Goal: Task Accomplishment & Management: Use online tool/utility

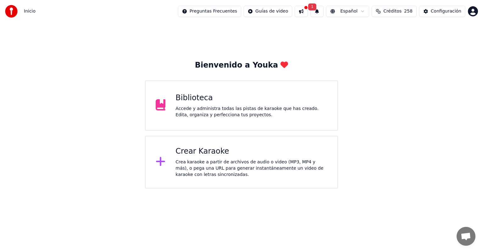
click at [211, 151] on div "Crear Karaoke" at bounding box center [252, 152] width 152 height 10
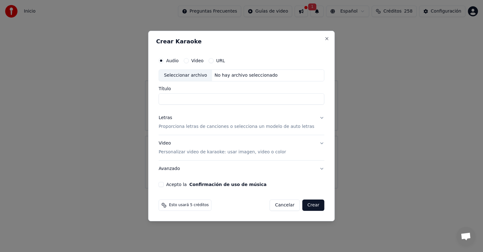
click at [186, 76] on div "Seleccionar archivo" at bounding box center [185, 75] width 53 height 11
type input "**********"
click at [182, 128] on p "Proporciona letras de canciones o selecciona un modelo de auto letras" at bounding box center [237, 127] width 156 height 6
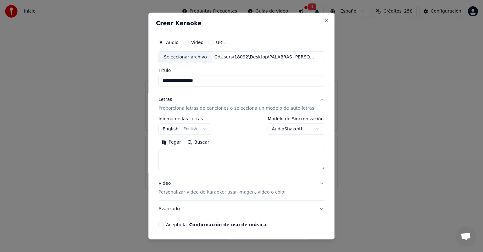
click at [203, 129] on body "**********" at bounding box center [241, 94] width 483 height 189
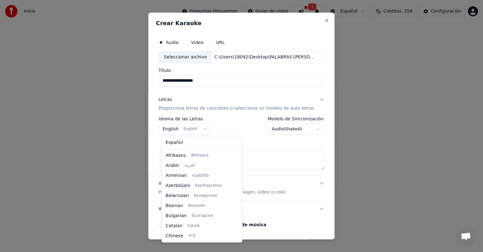
scroll to position [50, 0]
select select "**"
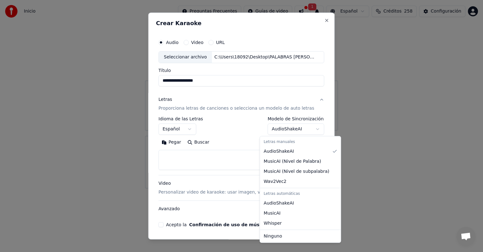
click at [310, 130] on body "**********" at bounding box center [241, 94] width 483 height 189
select select "**********"
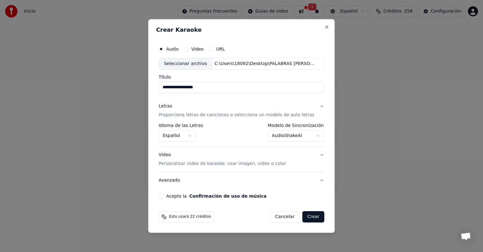
click at [198, 165] on p "Personalizar video de karaoke: usar imagen, video o color" at bounding box center [222, 164] width 127 height 6
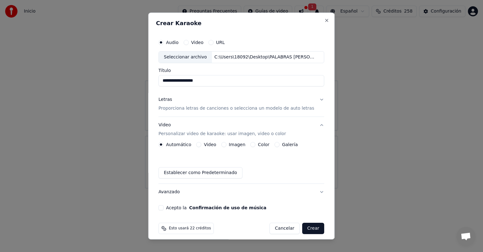
click at [225, 144] on button "Imagen" at bounding box center [224, 144] width 5 height 5
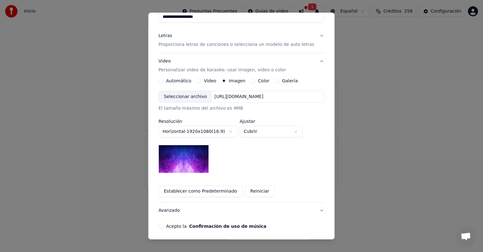
scroll to position [55, 0]
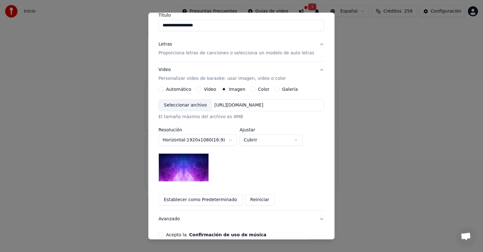
click at [184, 105] on div "Seleccionar archivo" at bounding box center [185, 105] width 53 height 11
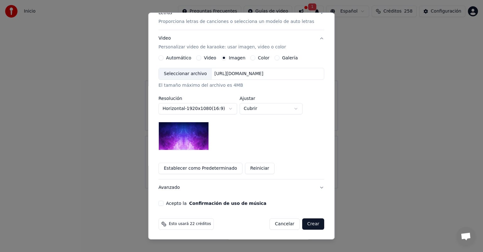
scroll to position [24, 0]
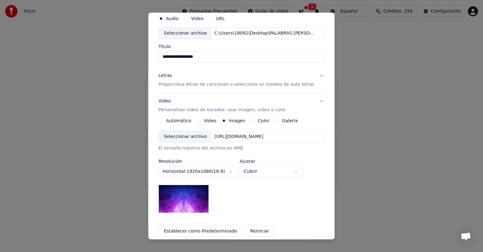
click at [189, 136] on div "Seleccionar archivo" at bounding box center [185, 136] width 53 height 11
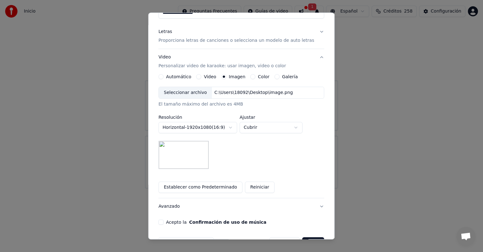
scroll to position [87, 0]
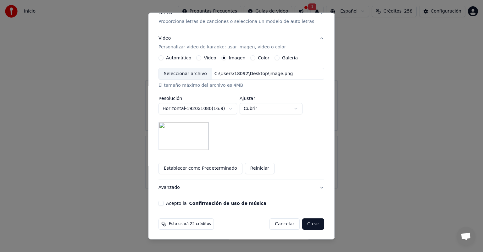
click at [164, 203] on button "Acepto la Confirmación de uso de música" at bounding box center [161, 203] width 5 height 5
click at [306, 224] on button "Crear" at bounding box center [313, 224] width 22 height 11
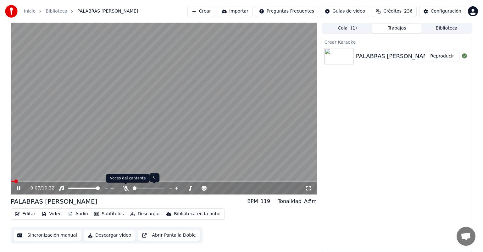
click at [126, 190] on icon at bounding box center [126, 188] width 6 height 5
click at [11, 181] on span at bounding box center [11, 181] width 1 height 1
click at [104, 215] on button "Subtítulos" at bounding box center [109, 214] width 35 height 9
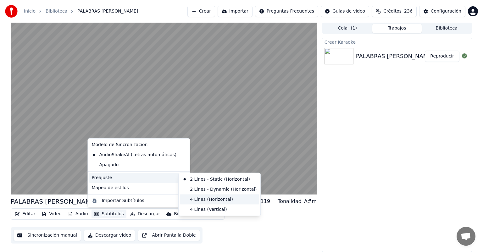
click at [197, 200] on div "4 Lines (Horizontal)" at bounding box center [219, 200] width 79 height 10
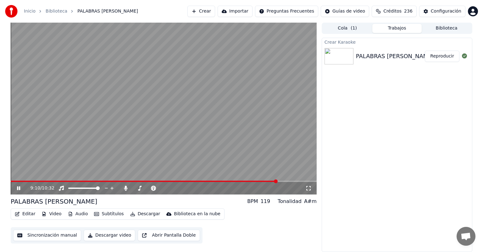
click at [18, 187] on icon at bounding box center [18, 189] width 3 height 4
click at [27, 213] on button "Editar" at bounding box center [24, 214] width 25 height 9
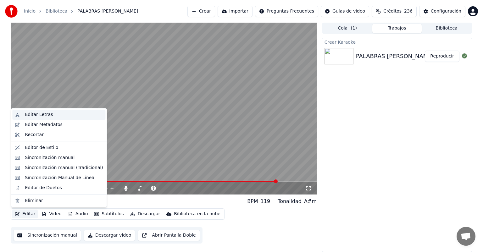
click at [42, 115] on div "Editar Letras" at bounding box center [39, 115] width 28 height 6
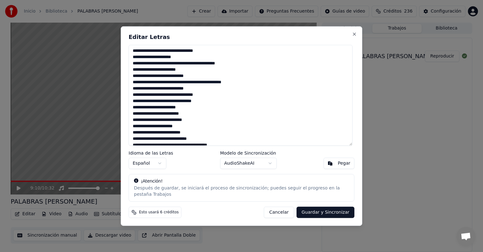
click at [164, 54] on textarea at bounding box center [241, 95] width 224 height 101
click at [201, 55] on textarea at bounding box center [241, 95] width 224 height 101
click at [186, 60] on textarea at bounding box center [241, 95] width 224 height 101
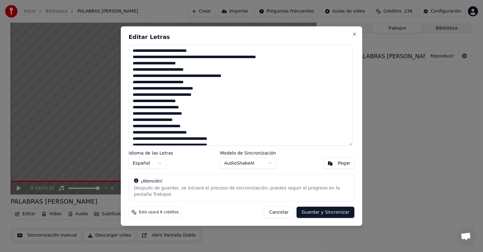
click at [276, 60] on textarea at bounding box center [241, 95] width 224 height 101
click at [136, 65] on textarea at bounding box center [241, 95] width 224 height 101
click at [188, 67] on textarea at bounding box center [241, 95] width 224 height 101
click at [151, 61] on textarea at bounding box center [241, 95] width 224 height 101
click at [173, 66] on textarea at bounding box center [241, 95] width 224 height 101
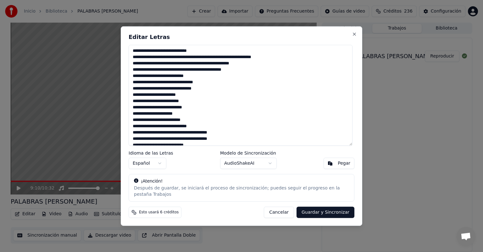
click at [198, 68] on textarea at bounding box center [241, 95] width 224 height 101
click at [137, 73] on textarea at bounding box center [241, 95] width 224 height 101
click at [182, 71] on textarea at bounding box center [241, 95] width 224 height 101
click at [195, 80] on textarea at bounding box center [241, 95] width 224 height 101
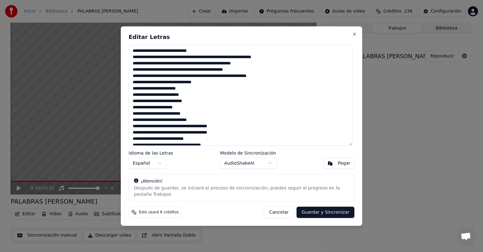
click at [175, 78] on textarea at bounding box center [241, 95] width 224 height 101
click at [273, 80] on textarea at bounding box center [241, 95] width 224 height 101
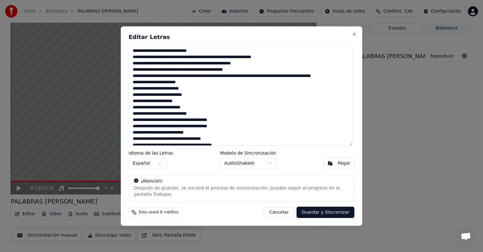
click at [171, 86] on textarea at bounding box center [241, 95] width 224 height 101
click at [169, 85] on textarea at bounding box center [241, 95] width 224 height 101
click at [227, 87] on textarea at bounding box center [241, 95] width 224 height 101
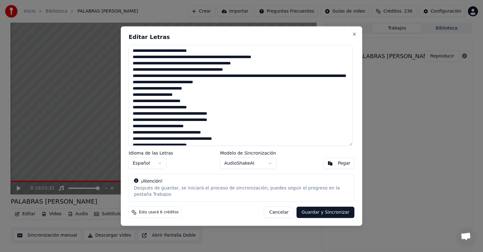
click at [281, 85] on textarea at bounding box center [241, 95] width 224 height 101
click at [199, 93] on textarea at bounding box center [241, 95] width 224 height 101
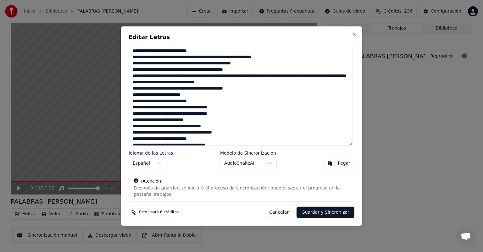
click at [248, 92] on textarea at bounding box center [241, 95] width 224 height 101
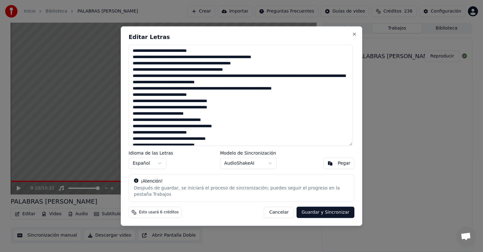
click at [292, 92] on textarea at bounding box center [241, 95] width 224 height 101
click at [135, 98] on textarea at bounding box center [241, 95] width 224 height 101
click at [316, 91] on textarea at bounding box center [241, 95] width 224 height 101
click at [184, 97] on textarea at bounding box center [241, 95] width 224 height 101
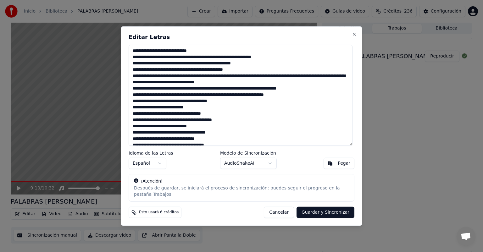
click at [300, 98] on textarea at bounding box center [241, 95] width 224 height 101
click at [230, 105] on textarea at bounding box center [241, 95] width 224 height 101
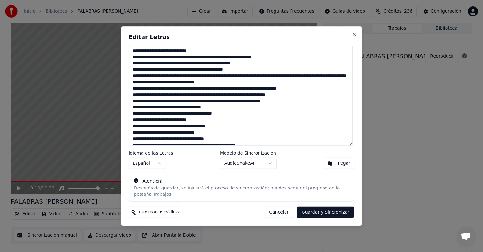
click at [136, 109] on textarea at bounding box center [241, 95] width 224 height 101
click at [222, 111] on textarea at bounding box center [241, 95] width 224 height 101
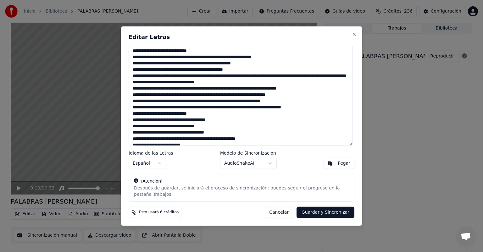
click at [138, 116] on textarea at bounding box center [241, 95] width 224 height 101
click at [204, 116] on textarea at bounding box center [241, 95] width 224 height 101
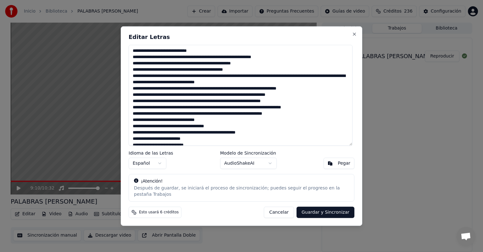
click at [297, 117] on textarea at bounding box center [241, 95] width 224 height 101
click at [136, 123] on textarea at bounding box center [241, 95] width 224 height 101
click at [208, 123] on textarea at bounding box center [241, 95] width 224 height 101
click at [138, 129] on textarea at bounding box center [241, 95] width 224 height 101
click at [263, 129] on textarea at bounding box center [241, 95] width 224 height 101
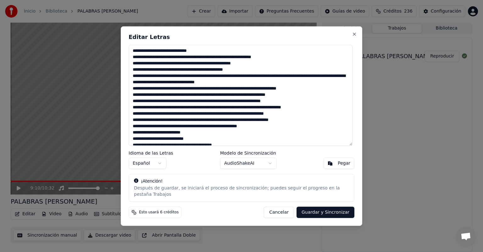
click at [140, 136] on textarea at bounding box center [241, 95] width 224 height 101
click at [171, 137] on textarea at bounding box center [241, 95] width 224 height 101
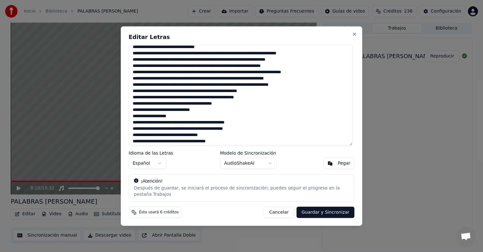
scroll to position [63, 0]
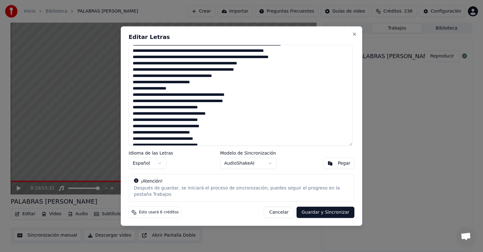
click at [235, 79] on textarea at bounding box center [241, 95] width 224 height 101
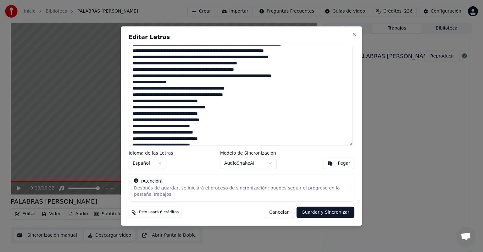
click at [136, 84] on textarea at bounding box center [241, 95] width 224 height 101
click at [174, 86] on textarea at bounding box center [241, 95] width 224 height 101
click at [249, 92] on textarea at bounding box center [241, 95] width 224 height 101
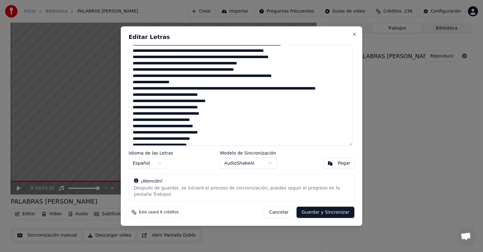
click at [307, 92] on textarea at bounding box center [241, 95] width 224 height 101
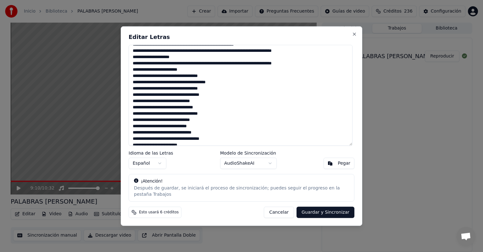
scroll to position [78, 0]
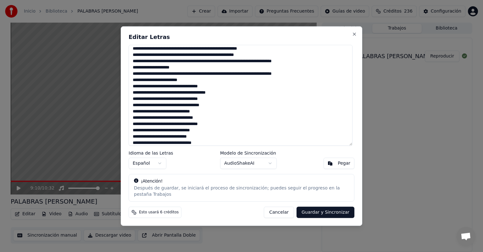
click at [188, 82] on textarea at bounding box center [241, 95] width 224 height 101
click at [276, 83] on textarea at bounding box center [241, 95] width 224 height 101
click at [136, 89] on textarea at bounding box center [241, 95] width 224 height 101
click at [222, 90] on textarea at bounding box center [241, 95] width 224 height 101
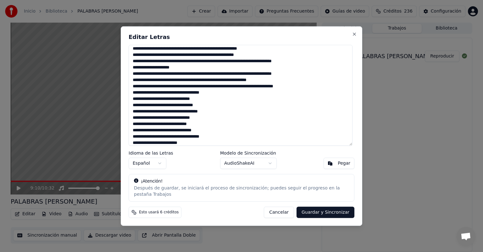
click at [264, 89] on textarea at bounding box center [241, 95] width 224 height 101
click at [182, 96] on textarea at bounding box center [241, 95] width 224 height 101
click at [219, 103] on textarea at bounding box center [241, 95] width 224 height 101
click at [220, 102] on textarea at bounding box center [241, 95] width 224 height 101
click at [136, 64] on textarea at bounding box center [241, 95] width 224 height 101
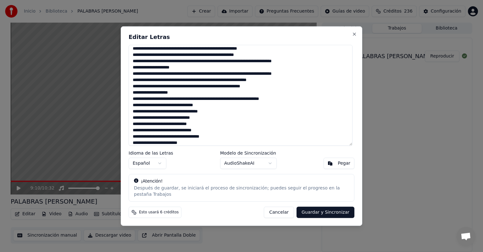
click at [174, 71] on textarea at bounding box center [241, 95] width 224 height 101
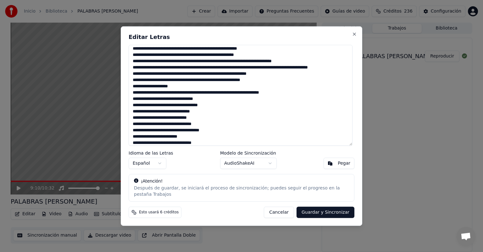
click at [152, 76] on textarea at bounding box center [241, 95] width 224 height 101
click at [295, 96] on textarea at bounding box center [241, 95] width 224 height 101
click at [136, 101] on textarea at bounding box center [241, 95] width 224 height 101
click at [211, 103] on textarea at bounding box center [241, 95] width 224 height 101
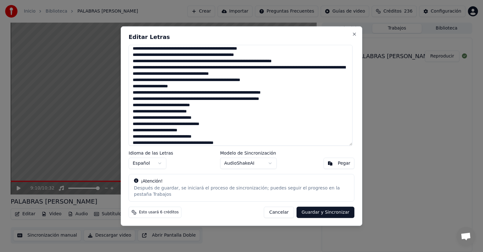
click at [298, 103] on textarea at bounding box center [241, 95] width 224 height 101
click at [208, 108] on textarea at bounding box center [241, 95] width 224 height 101
click at [239, 108] on textarea at bounding box center [241, 95] width 224 height 101
click at [280, 109] on textarea at bounding box center [241, 95] width 224 height 101
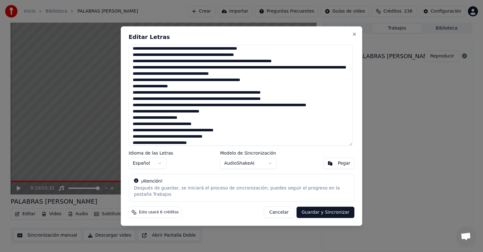
click at [318, 108] on textarea at bounding box center [241, 95] width 224 height 101
click at [326, 108] on textarea at bounding box center [241, 95] width 224 height 101
click at [322, 109] on textarea at bounding box center [241, 95] width 224 height 101
click at [162, 115] on textarea at bounding box center [241, 95] width 224 height 101
click at [217, 121] on textarea at bounding box center [241, 95] width 224 height 101
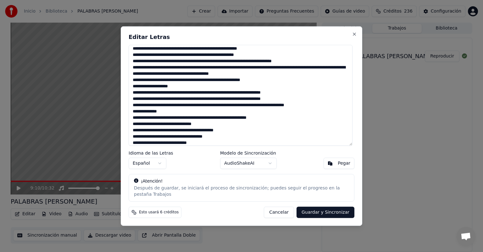
click at [277, 121] on textarea at bounding box center [241, 95] width 224 height 101
click at [216, 102] on textarea at bounding box center [241, 95] width 224 height 101
click at [303, 108] on textarea at bounding box center [241, 95] width 224 height 101
click at [161, 115] on textarea at bounding box center [241, 95] width 224 height 101
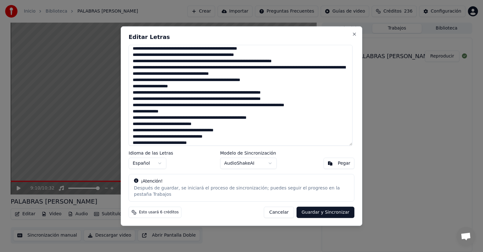
click at [276, 122] on textarea at bounding box center [241, 95] width 224 height 101
click at [137, 127] on textarea at bounding box center [241, 95] width 224 height 101
click at [159, 127] on textarea at bounding box center [241, 95] width 224 height 101
click at [212, 128] on textarea at bounding box center [241, 95] width 224 height 101
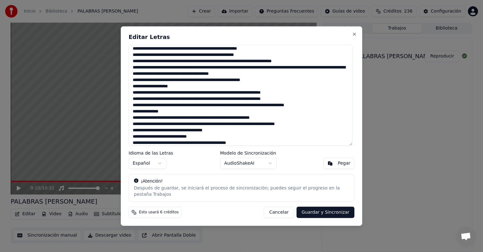
click at [315, 126] on textarea at bounding box center [241, 95] width 224 height 101
click at [136, 133] on textarea at bounding box center [241, 95] width 224 height 101
click at [195, 134] on textarea at bounding box center [241, 95] width 224 height 101
click at [227, 135] on textarea at bounding box center [241, 95] width 224 height 101
click at [298, 133] on textarea at bounding box center [241, 95] width 224 height 101
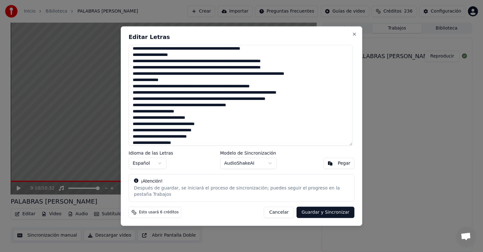
scroll to position [141, 0]
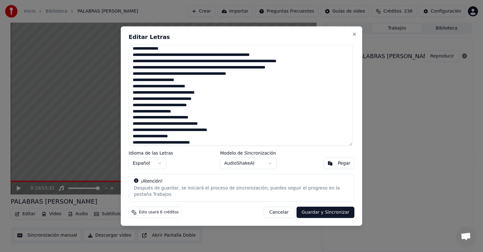
click at [246, 78] on textarea at bounding box center [241, 95] width 224 height 101
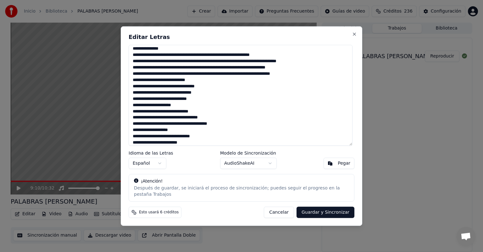
click at [137, 83] on textarea at bounding box center [241, 95] width 224 height 101
click at [300, 79] on textarea at bounding box center [241, 95] width 224 height 101
click at [198, 83] on textarea at bounding box center [241, 95] width 224 height 101
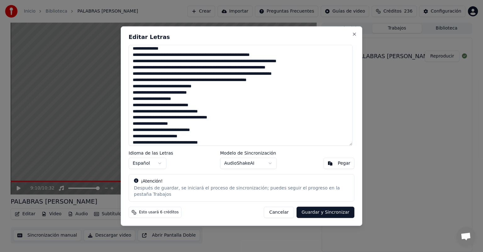
click at [283, 83] on textarea at bounding box center [241, 95] width 224 height 101
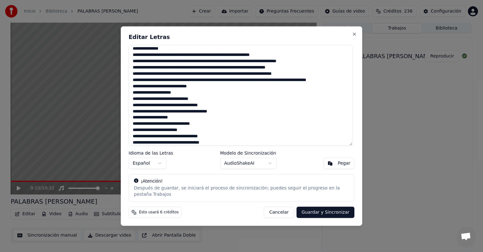
click at [299, 84] on textarea at bounding box center [241, 95] width 224 height 101
click at [154, 90] on textarea at bounding box center [241, 95] width 224 height 101
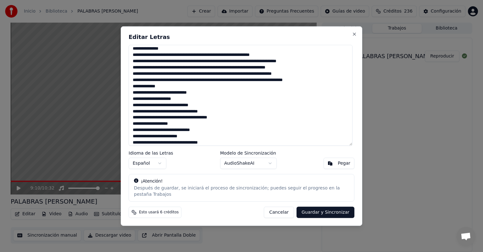
scroll to position [178, 0]
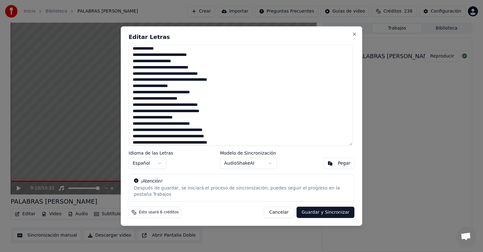
click at [161, 52] on textarea at bounding box center [241, 95] width 224 height 101
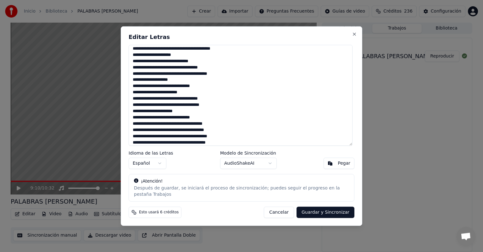
click at [237, 53] on textarea at bounding box center [241, 95] width 224 height 101
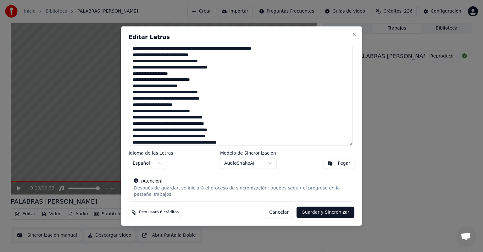
click at [280, 52] on textarea at bounding box center [241, 95] width 224 height 101
click at [152, 59] on textarea at bounding box center [241, 95] width 224 height 101
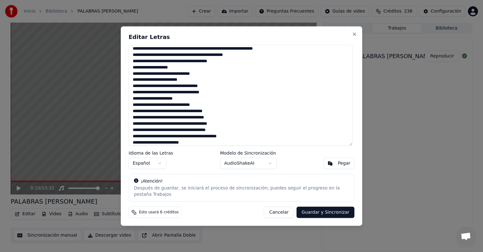
click at [243, 59] on textarea at bounding box center [241, 95] width 224 height 101
click at [140, 64] on textarea at bounding box center [241, 95] width 224 height 101
click at [252, 59] on textarea at bounding box center [241, 95] width 224 height 101
click at [209, 65] on textarea at bounding box center [241, 95] width 224 height 101
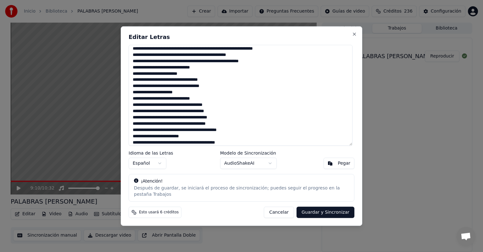
click at [265, 64] on textarea at bounding box center [241, 95] width 224 height 101
click at [139, 70] on textarea at bounding box center [241, 95] width 224 height 101
click at [199, 70] on textarea at bounding box center [241, 95] width 224 height 101
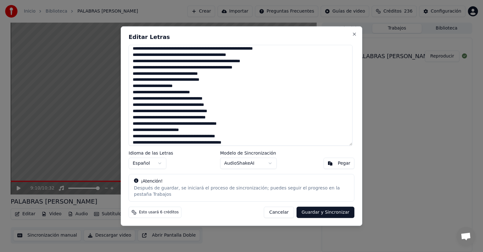
click at [254, 70] on textarea at bounding box center [241, 95] width 224 height 101
click at [219, 77] on textarea at bounding box center [241, 95] width 224 height 101
click at [205, 77] on textarea at bounding box center [241, 95] width 224 height 101
click at [215, 73] on textarea at bounding box center [241, 95] width 224 height 101
click at [215, 78] on textarea at bounding box center [241, 95] width 224 height 101
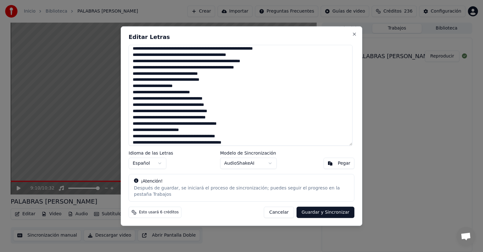
click at [219, 77] on textarea at bounding box center [241, 95] width 224 height 101
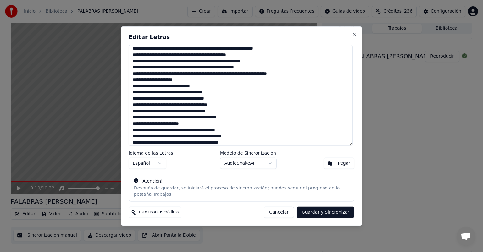
click at [137, 83] on textarea at bounding box center [241, 95] width 224 height 101
click at [182, 83] on textarea at bounding box center [241, 95] width 224 height 101
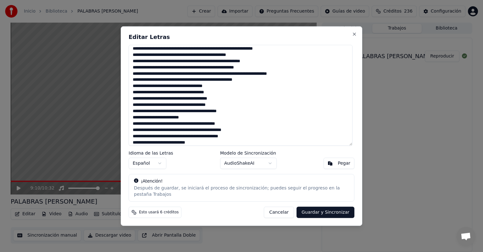
click at [255, 83] on textarea at bounding box center [241, 95] width 224 height 101
click at [137, 88] on textarea at bounding box center [241, 95] width 224 height 101
click at [223, 90] on textarea at bounding box center [241, 95] width 224 height 101
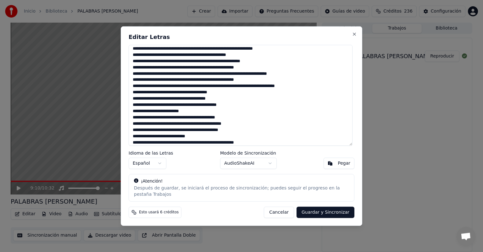
click at [136, 96] on textarea at bounding box center [241, 95] width 224 height 101
click at [164, 96] on textarea at bounding box center [241, 95] width 224 height 101
click at [224, 96] on textarea at bounding box center [241, 95] width 224 height 101
click at [226, 102] on textarea at bounding box center [241, 95] width 224 height 101
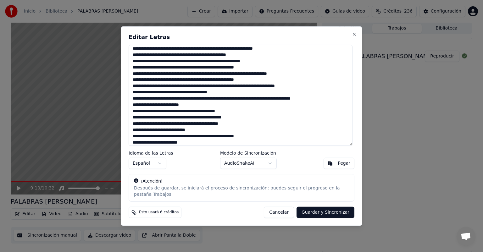
click at [253, 102] on textarea at bounding box center [241, 95] width 224 height 101
click at [194, 109] on textarea at bounding box center [241, 95] width 224 height 101
click at [137, 108] on textarea at bounding box center [241, 95] width 224 height 101
click at [305, 102] on textarea at bounding box center [241, 95] width 224 height 101
click at [194, 109] on textarea at bounding box center [241, 95] width 224 height 101
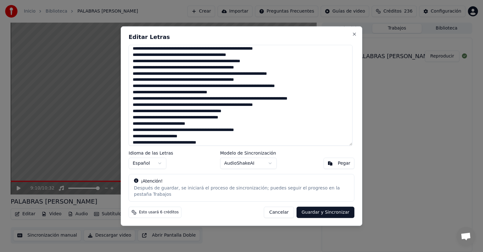
click at [267, 109] on textarea at bounding box center [241, 95] width 224 height 101
click at [136, 114] on textarea at bounding box center [241, 95] width 224 height 101
click at [242, 114] on textarea at bounding box center [241, 95] width 224 height 101
click at [145, 115] on textarea at bounding box center [241, 95] width 224 height 101
click at [171, 120] on textarea at bounding box center [241, 95] width 224 height 101
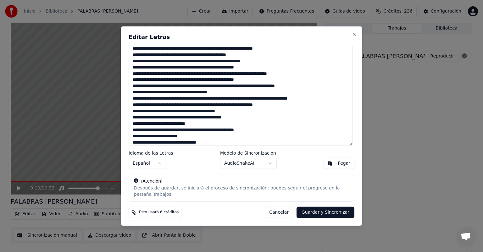
click at [247, 121] on textarea at bounding box center [241, 95] width 224 height 101
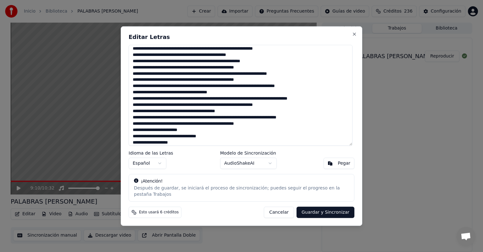
click at [277, 122] on textarea at bounding box center [241, 95] width 224 height 101
click at [315, 122] on textarea at bounding box center [241, 95] width 224 height 101
click at [137, 126] on textarea at bounding box center [241, 95] width 224 height 101
click at [192, 132] on textarea at bounding box center [241, 95] width 224 height 101
click at [193, 133] on textarea at bounding box center [241, 95] width 224 height 101
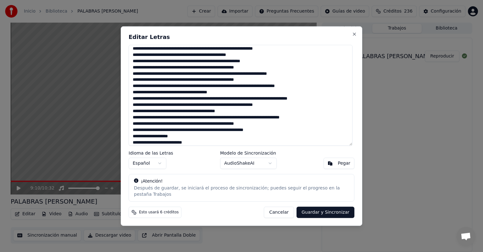
click at [273, 134] on textarea at bounding box center [241, 95] width 224 height 101
click at [171, 141] on textarea at bounding box center [241, 95] width 224 height 101
click at [179, 140] on textarea at bounding box center [241, 95] width 224 height 101
click at [189, 140] on textarea at bounding box center [241, 95] width 224 height 101
click at [230, 140] on textarea at bounding box center [241, 95] width 224 height 101
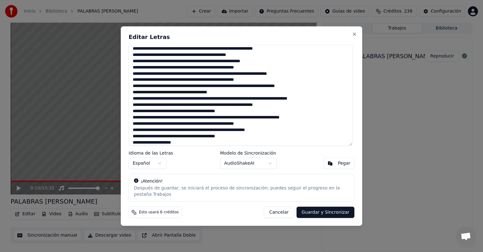
click at [239, 140] on textarea at bounding box center [241, 95] width 224 height 101
click at [293, 140] on textarea at bounding box center [241, 95] width 224 height 101
click at [230, 139] on textarea at bounding box center [241, 95] width 224 height 101
click at [235, 140] on textarea at bounding box center [241, 95] width 224 height 101
click at [171, 140] on textarea at bounding box center [241, 95] width 224 height 101
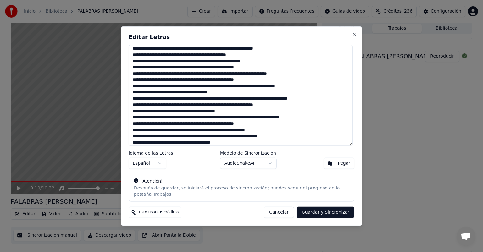
click at [176, 139] on textarea at bounding box center [241, 95] width 224 height 101
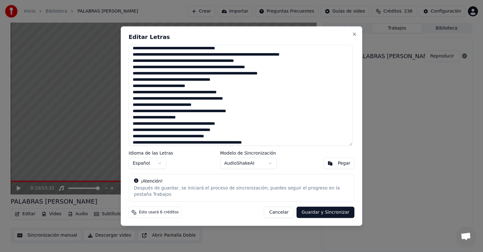
scroll to position [273, 0]
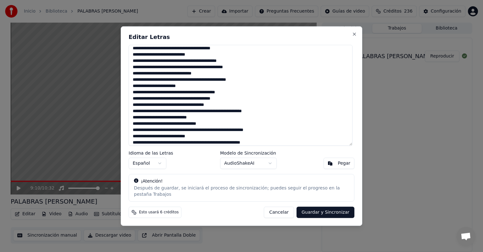
click at [239, 52] on textarea at bounding box center [241, 95] width 224 height 101
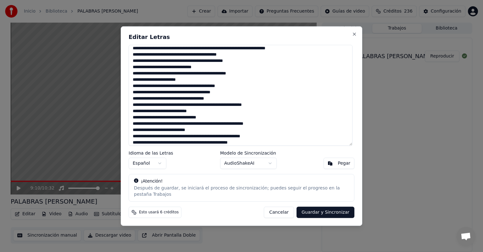
click at [135, 57] on textarea at bounding box center [241, 95] width 224 height 101
click at [182, 58] on textarea at bounding box center [241, 95] width 224 height 101
click at [243, 58] on textarea at bounding box center [241, 95] width 224 height 101
click at [137, 64] on textarea at bounding box center [241, 95] width 224 height 101
click at [149, 64] on textarea at bounding box center [241, 95] width 224 height 101
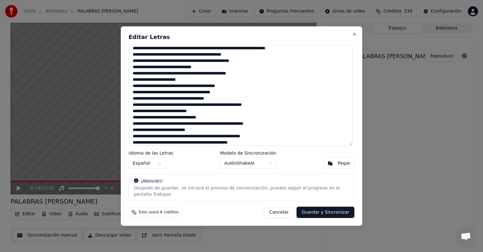
click at [214, 70] on textarea at bounding box center [241, 95] width 224 height 101
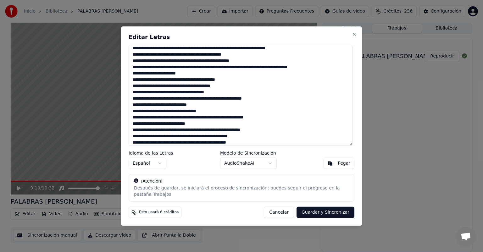
click at [189, 76] on textarea at bounding box center [241, 95] width 224 height 101
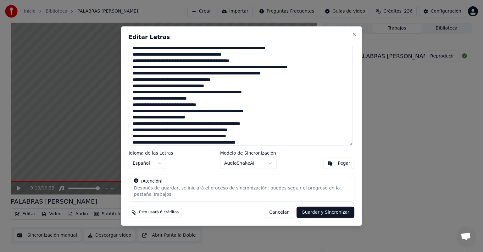
click at [236, 82] on textarea at bounding box center [241, 95] width 224 height 101
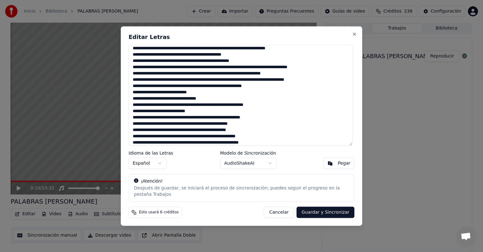
click at [286, 83] on textarea at bounding box center [241, 95] width 224 height 101
click at [295, 83] on textarea at bounding box center [241, 95] width 224 height 101
click at [143, 89] on textarea at bounding box center [241, 95] width 224 height 101
click at [241, 90] on textarea at bounding box center [241, 95] width 224 height 101
click at [273, 89] on textarea at bounding box center [241, 95] width 224 height 101
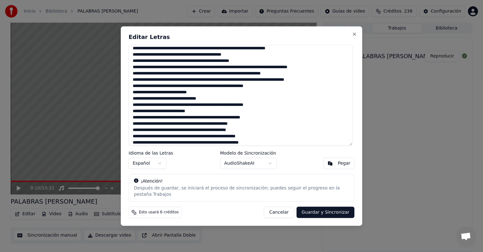
click at [199, 94] on textarea at bounding box center [241, 95] width 224 height 101
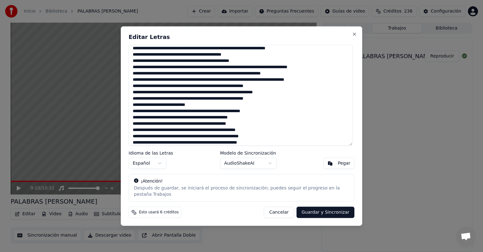
click at [136, 101] on textarea at bounding box center [241, 95] width 224 height 101
click at [281, 96] on textarea at bounding box center [241, 95] width 224 height 101
click at [271, 102] on textarea at bounding box center [241, 95] width 224 height 101
click at [200, 108] on textarea at bounding box center [241, 95] width 224 height 101
click at [185, 108] on textarea at bounding box center [241, 95] width 224 height 101
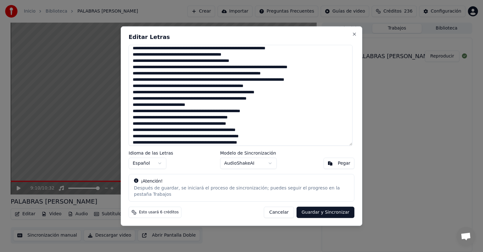
click at [201, 109] on textarea at bounding box center [241, 95] width 224 height 101
click at [335, 108] on textarea at bounding box center [241, 95] width 224 height 101
click at [137, 114] on textarea at bounding box center [241, 95] width 224 height 101
click at [144, 115] on textarea at bounding box center [241, 95] width 224 height 101
click at [165, 115] on textarea at bounding box center [241, 95] width 224 height 101
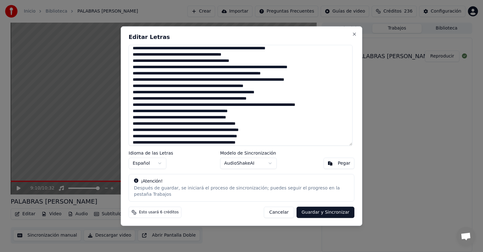
click at [182, 115] on textarea at bounding box center [241, 95] width 224 height 101
click at [261, 115] on textarea at bounding box center [241, 95] width 224 height 101
click at [178, 121] on textarea at bounding box center [241, 95] width 224 height 101
click at [242, 127] on textarea at bounding box center [241, 95] width 224 height 101
click at [266, 126] on textarea at bounding box center [241, 95] width 224 height 101
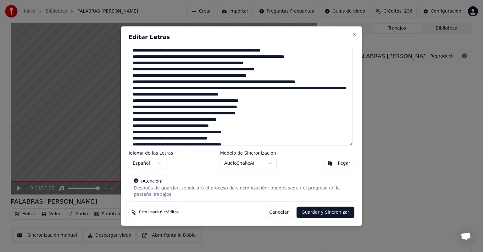
scroll to position [304, 0]
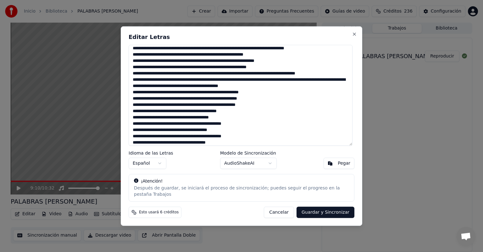
click at [252, 102] on textarea at bounding box center [241, 95] width 224 height 101
click at [274, 107] on textarea at bounding box center [241, 95] width 224 height 101
click at [259, 102] on textarea at bounding box center [241, 95] width 224 height 101
click at [237, 115] on textarea at bounding box center [241, 95] width 224 height 101
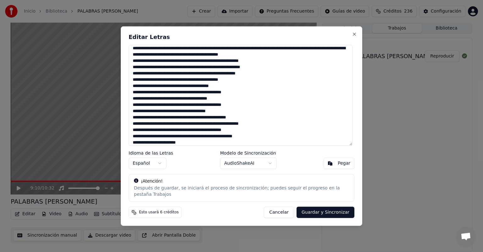
click at [137, 102] on textarea at bounding box center [241, 95] width 224 height 101
click at [143, 115] on textarea at bounding box center [241, 95] width 224 height 101
click at [224, 114] on textarea at bounding box center [241, 95] width 224 height 101
click at [137, 121] on textarea at bounding box center [241, 95] width 224 height 101
click at [236, 121] on textarea at bounding box center [241, 95] width 224 height 101
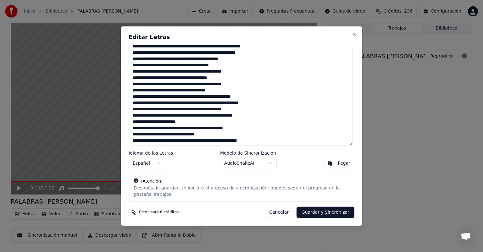
scroll to position [367, 0]
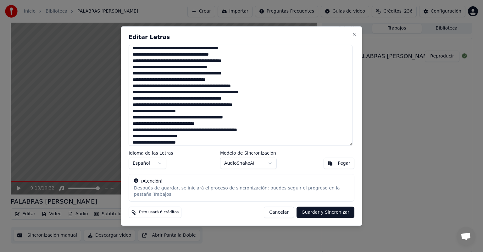
click at [167, 102] on textarea at bounding box center [241, 95] width 224 height 101
click at [240, 108] on textarea at bounding box center [241, 95] width 224 height 101
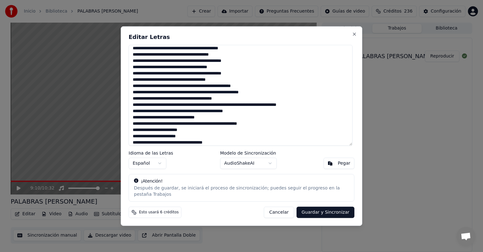
click at [309, 108] on textarea at bounding box center [241, 95] width 224 height 101
click at [135, 115] on textarea at bounding box center [241, 95] width 224 height 101
click at [245, 114] on textarea at bounding box center [241, 95] width 224 height 101
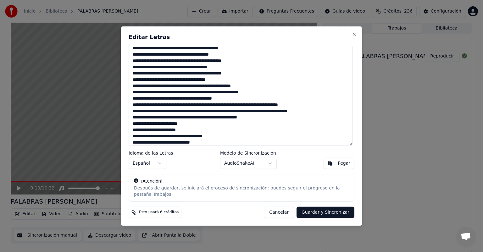
click at [322, 115] on textarea at bounding box center [241, 95] width 224 height 101
click at [134, 121] on textarea at bounding box center [241, 95] width 224 height 101
click at [262, 120] on textarea at bounding box center [241, 95] width 224 height 101
click at [190, 127] on textarea at bounding box center [241, 95] width 224 height 101
click at [221, 133] on textarea at bounding box center [241, 95] width 224 height 101
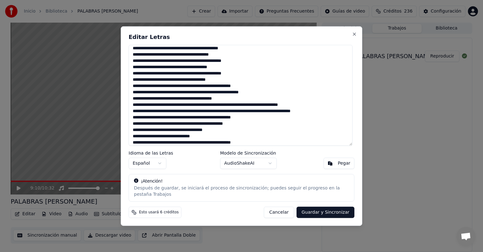
click at [204, 138] on textarea at bounding box center [241, 95] width 224 height 101
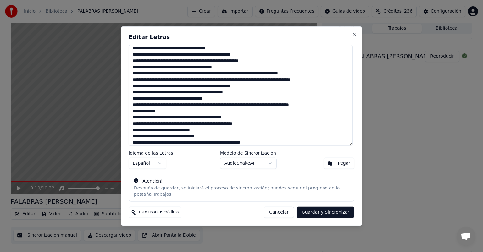
scroll to position [430, 0]
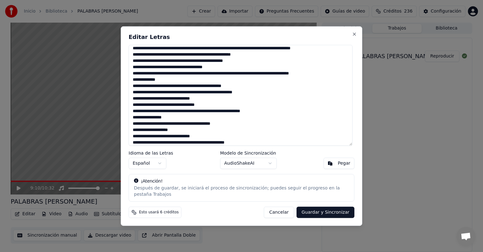
click at [162, 84] on textarea at bounding box center [241, 95] width 224 height 101
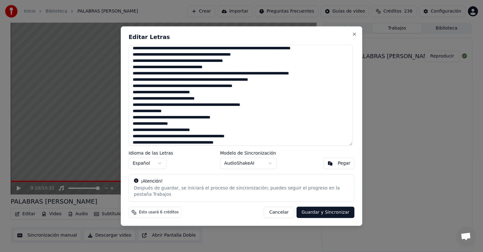
click at [261, 89] on textarea at bounding box center [241, 95] width 224 height 101
click at [206, 94] on textarea at bounding box center [241, 95] width 224 height 101
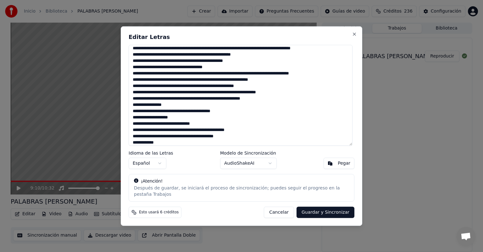
click at [170, 107] on textarea at bounding box center [241, 95] width 224 height 101
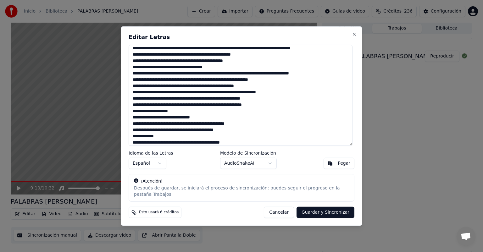
click at [136, 113] on textarea at bounding box center [241, 95] width 224 height 101
click at [181, 115] on textarea at bounding box center [241, 95] width 224 height 101
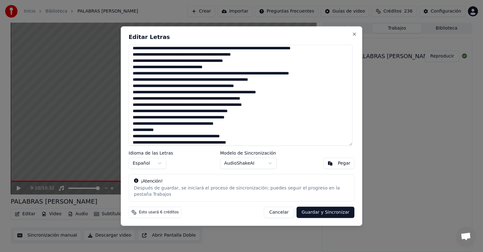
click at [254, 121] on textarea at bounding box center [241, 95] width 224 height 101
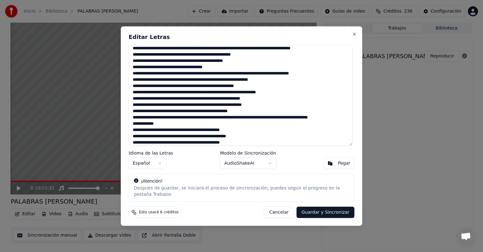
click at [151, 125] on textarea at bounding box center [241, 95] width 224 height 101
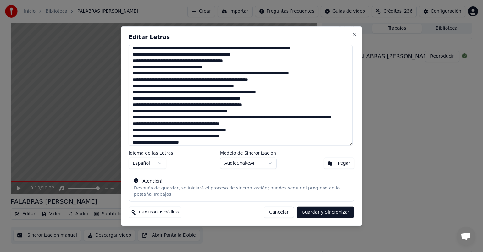
click at [180, 127] on textarea at bounding box center [241, 95] width 224 height 101
click at [277, 126] on textarea at bounding box center [241, 95] width 224 height 101
click at [232, 133] on textarea at bounding box center [241, 95] width 224 height 101
click at [143, 140] on textarea at bounding box center [241, 95] width 224 height 101
click at [243, 140] on textarea at bounding box center [241, 95] width 224 height 101
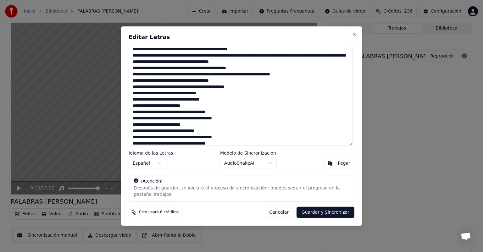
scroll to position [493, 0]
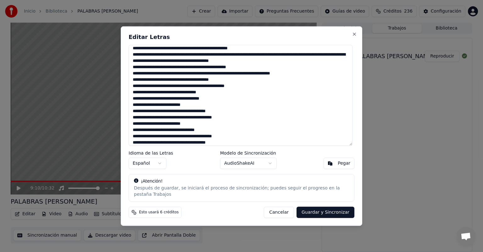
click at [190, 84] on textarea at bounding box center [241, 95] width 224 height 101
click at [225, 83] on textarea at bounding box center [241, 95] width 224 height 101
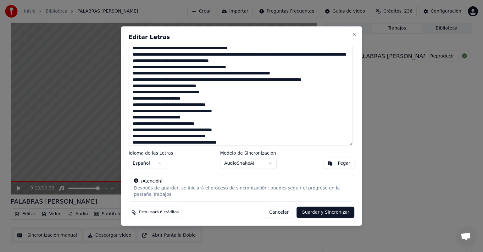
click at [268, 83] on textarea at bounding box center [241, 95] width 224 height 101
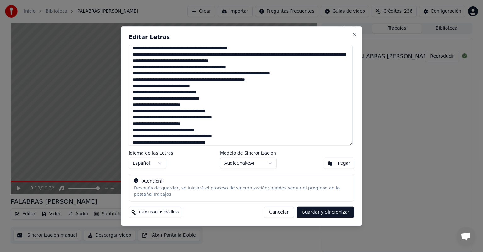
scroll to position [530, 0]
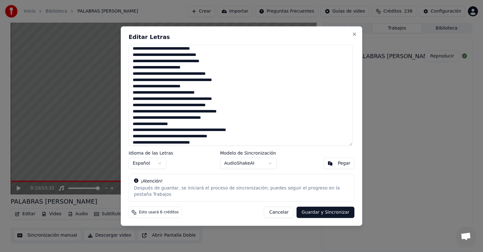
click at [207, 51] on textarea at bounding box center [241, 95] width 224 height 101
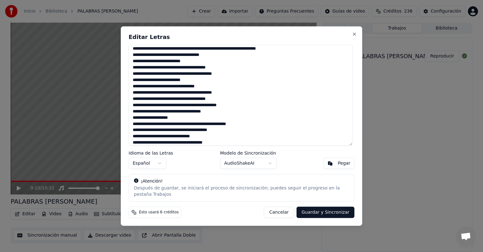
click at [276, 52] on textarea at bounding box center [241, 95] width 224 height 101
click at [136, 58] on textarea at bounding box center [241, 95] width 224 height 101
click at [149, 58] on textarea at bounding box center [241, 95] width 224 height 101
click at [215, 59] on textarea at bounding box center [241, 95] width 224 height 101
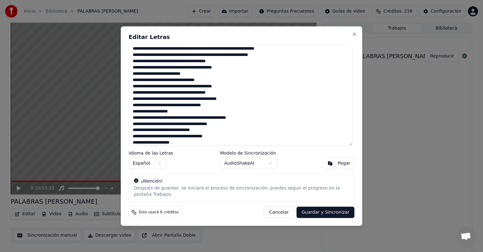
click at [283, 59] on textarea at bounding box center [241, 95] width 224 height 101
click at [136, 65] on textarea at bounding box center [241, 95] width 224 height 101
click at [225, 65] on textarea at bounding box center [241, 95] width 224 height 101
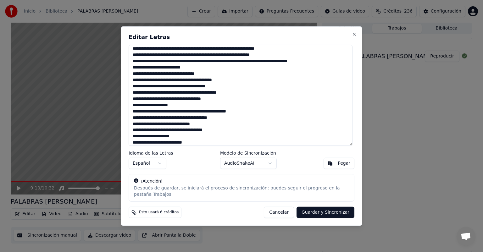
click at [191, 71] on textarea at bounding box center [241, 95] width 224 height 101
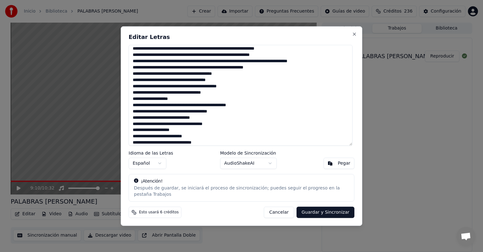
click at [267, 71] on textarea at bounding box center [241, 95] width 224 height 101
click at [177, 77] on textarea at bounding box center [241, 95] width 224 height 101
click at [229, 76] on textarea at bounding box center [241, 95] width 224 height 101
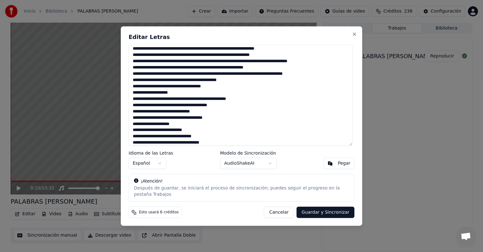
click at [236, 84] on textarea at bounding box center [241, 95] width 224 height 101
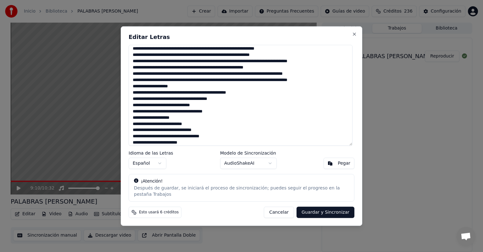
click at [259, 82] on textarea at bounding box center [241, 95] width 224 height 101
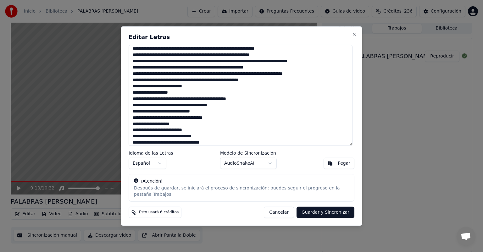
scroll to position [568, 0]
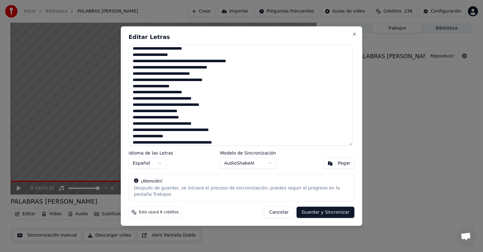
click at [192, 52] on textarea at bounding box center [241, 95] width 224 height 101
click at [137, 57] on textarea at bounding box center [241, 95] width 224 height 101
click at [175, 58] on textarea at bounding box center [241, 95] width 224 height 101
click at [159, 70] on textarea at bounding box center [241, 95] width 224 height 101
click at [153, 70] on textarea at bounding box center [241, 95] width 224 height 101
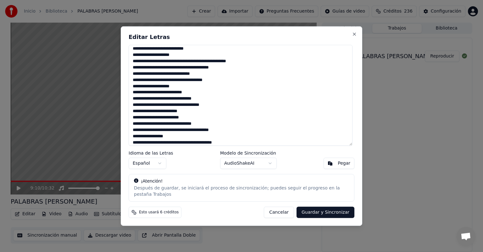
click at [229, 71] on textarea at bounding box center [241, 95] width 224 height 101
click at [224, 70] on textarea at bounding box center [241, 95] width 224 height 101
click at [229, 70] on textarea at bounding box center [241, 95] width 224 height 101
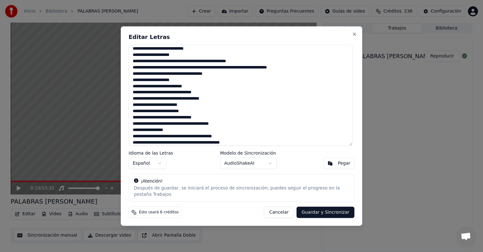
click at [250, 70] on textarea at bounding box center [241, 95] width 224 height 101
click at [143, 76] on textarea at bounding box center [241, 95] width 224 height 101
click at [215, 79] on textarea at bounding box center [241, 95] width 224 height 101
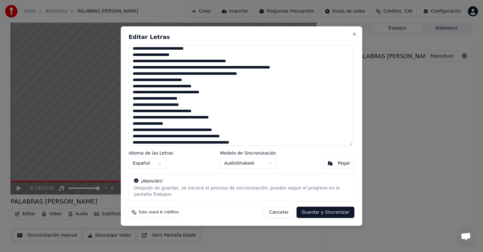
click at [195, 84] on textarea at bounding box center [241, 95] width 224 height 101
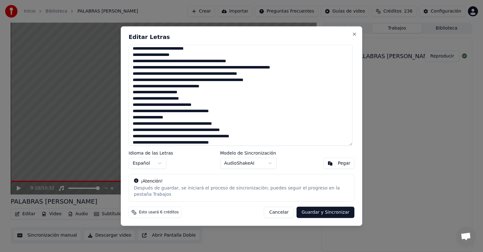
click at [196, 90] on textarea at bounding box center [241, 95] width 224 height 101
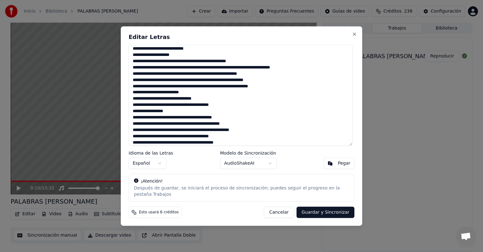
click at [270, 91] on textarea at bounding box center [241, 95] width 224 height 101
click at [191, 94] on textarea at bounding box center [241, 95] width 224 height 101
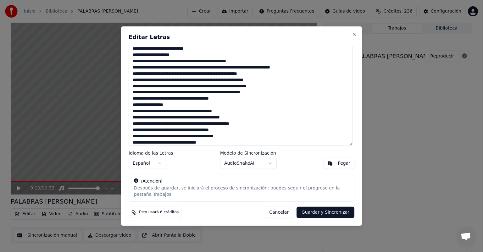
click at [269, 96] on textarea at bounding box center [241, 95] width 224 height 101
click at [137, 102] on textarea at bounding box center [241, 95] width 224 height 101
click at [136, 102] on textarea at bounding box center [241, 95] width 224 height 101
click at [227, 101] on textarea at bounding box center [241, 95] width 224 height 101
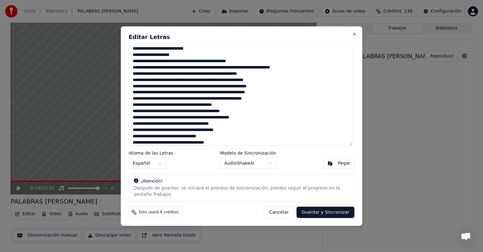
click at [239, 108] on textarea at bounding box center [241, 95] width 224 height 101
click at [268, 109] on textarea at bounding box center [241, 95] width 224 height 101
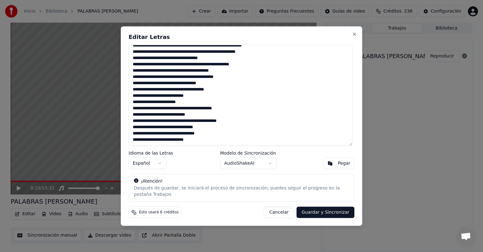
click at [213, 68] on textarea at bounding box center [241, 95] width 224 height 101
click at [180, 80] on textarea at bounding box center [241, 95] width 224 height 101
click at [133, 94] on textarea at bounding box center [241, 95] width 224 height 101
click at [169, 105] on textarea at bounding box center [241, 95] width 224 height 101
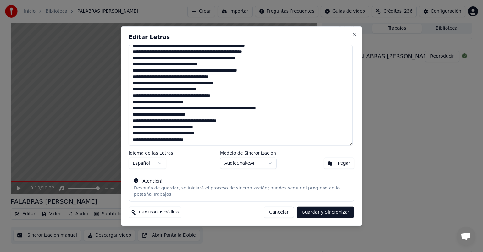
scroll to position [615, 0]
click at [245, 113] on textarea at bounding box center [241, 95] width 224 height 101
click at [274, 113] on textarea at bounding box center [241, 95] width 224 height 101
click at [282, 112] on textarea at bounding box center [241, 95] width 224 height 101
click at [238, 125] on textarea at bounding box center [241, 95] width 224 height 101
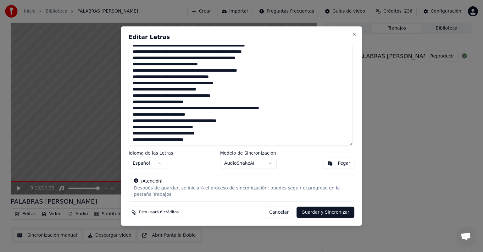
click at [137, 130] on textarea at bounding box center [241, 95] width 224 height 101
click at [238, 125] on textarea at bounding box center [241, 95] width 224 height 101
click at [137, 132] on textarea at bounding box center [241, 95] width 224 height 101
click at [194, 137] on textarea at bounding box center [241, 95] width 224 height 101
click at [203, 144] on textarea at bounding box center [241, 95] width 224 height 101
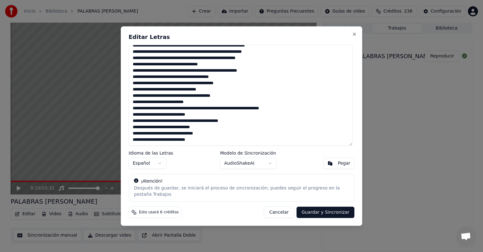
click at [158, 125] on textarea at bounding box center [241, 95] width 224 height 101
click at [205, 74] on textarea at bounding box center [241, 95] width 224 height 101
click at [199, 117] on textarea at bounding box center [241, 95] width 224 height 101
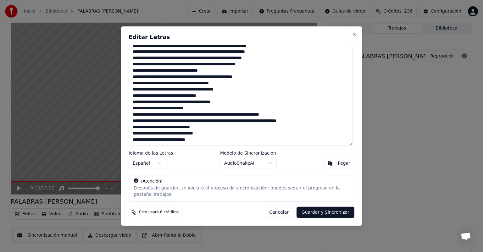
scroll to position [609, 0]
type textarea "**********"
click at [323, 210] on button "Guardar y Sincronizar" at bounding box center [326, 212] width 58 height 11
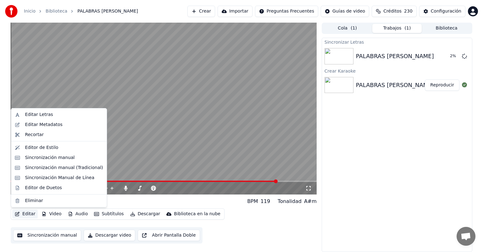
click at [25, 213] on button "Editar" at bounding box center [24, 214] width 25 height 9
click at [42, 124] on div "Editar Metadatos" at bounding box center [43, 125] width 37 height 6
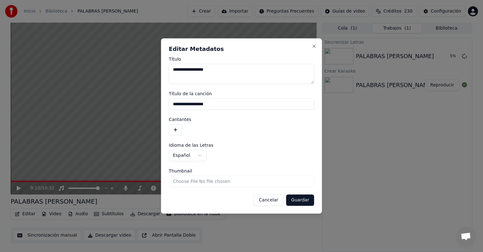
click at [193, 104] on input "**********" at bounding box center [241, 103] width 145 height 11
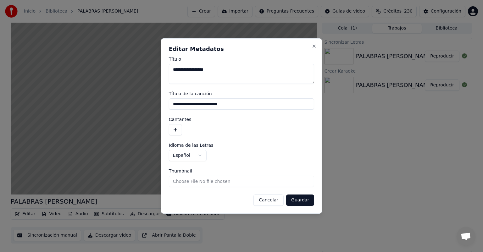
type input "**********"
click at [175, 130] on button "button" at bounding box center [175, 129] width 13 height 11
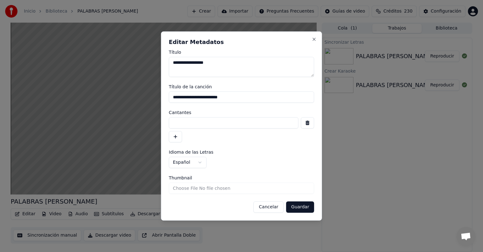
click at [177, 122] on input at bounding box center [234, 122] width 130 height 11
type input "**********"
click at [300, 209] on button "Guardar" at bounding box center [300, 207] width 28 height 11
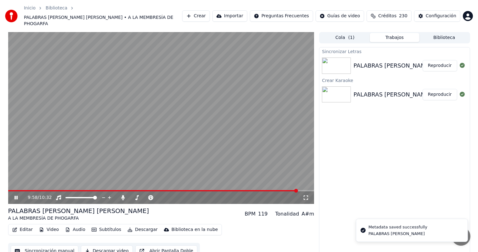
click at [15, 196] on icon at bounding box center [15, 198] width 3 height 4
click at [9, 190] on span at bounding box center [153, 190] width 290 height 1
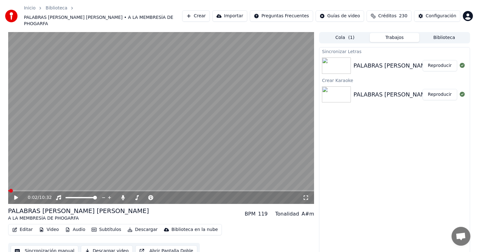
click at [16, 196] on icon at bounding box center [16, 198] width 4 height 4
click at [22, 226] on button "Editar" at bounding box center [22, 230] width 25 height 9
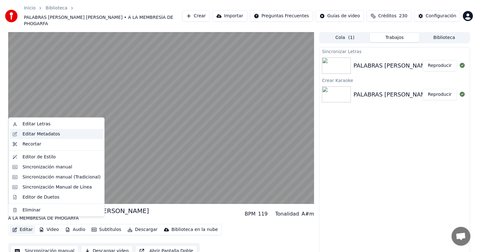
click at [27, 134] on div "Editar Metadatos" at bounding box center [40, 134] width 37 height 6
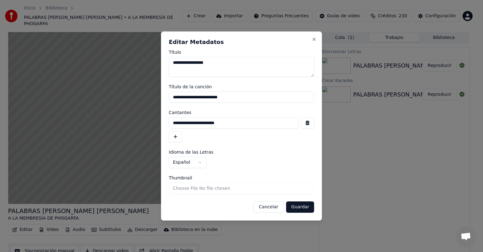
click at [307, 123] on button "button" at bounding box center [307, 122] width 13 height 11
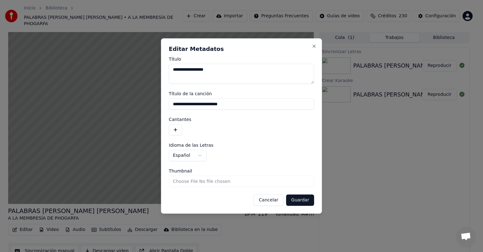
click at [245, 103] on input "**********" at bounding box center [241, 103] width 145 height 11
type input "*"
type input "**********"
click at [301, 201] on button "Guardar" at bounding box center [300, 200] width 28 height 11
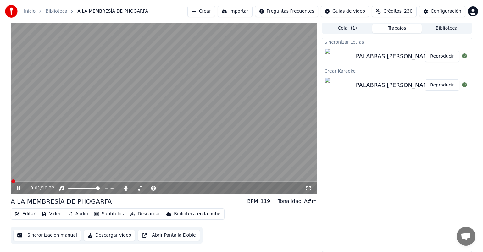
click at [11, 181] on span at bounding box center [11, 181] width 1 height 1
click at [20, 188] on icon at bounding box center [18, 189] width 3 height 4
click at [12, 181] on span at bounding box center [14, 181] width 7 height 1
click at [18, 188] on icon at bounding box center [19, 188] width 4 height 4
click at [186, 181] on span at bounding box center [164, 181] width 306 height 1
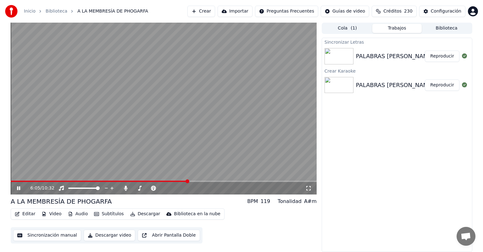
click at [215, 181] on span at bounding box center [164, 181] width 306 height 1
click at [260, 181] on span at bounding box center [164, 181] width 306 height 1
click at [276, 181] on video at bounding box center [164, 109] width 306 height 172
click at [281, 181] on span at bounding box center [164, 181] width 306 height 1
click at [287, 181] on span at bounding box center [164, 181] width 306 height 1
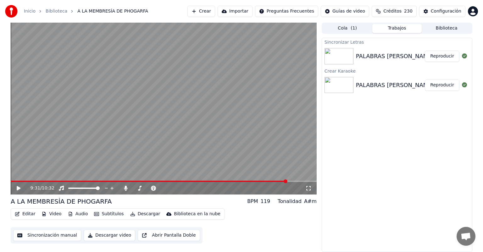
click at [18, 187] on icon at bounding box center [23, 188] width 15 height 5
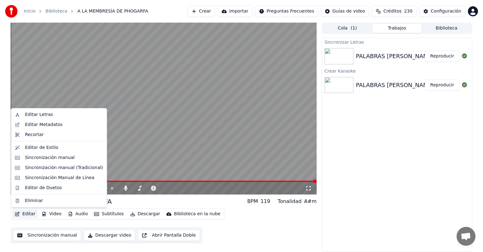
click at [27, 213] on button "Editar" at bounding box center [24, 214] width 25 height 9
click at [42, 116] on div "Editar Letras" at bounding box center [39, 115] width 28 height 6
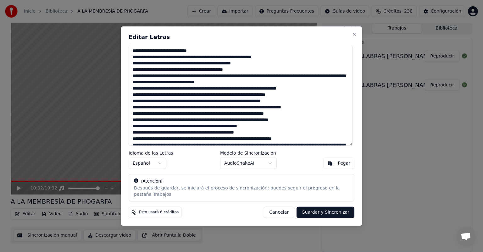
click at [149, 60] on textarea at bounding box center [241, 95] width 224 height 101
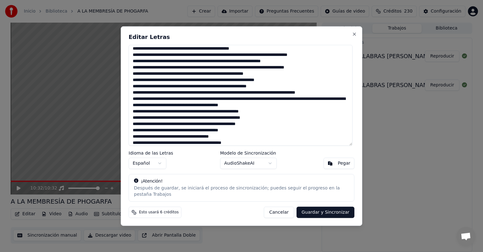
scroll to position [315, 0]
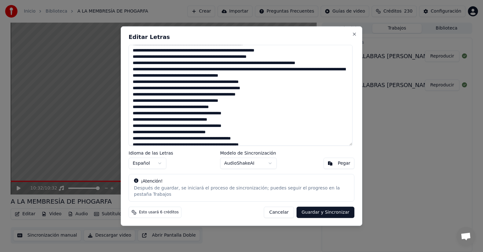
click at [277, 99] on textarea at bounding box center [241, 95] width 224 height 101
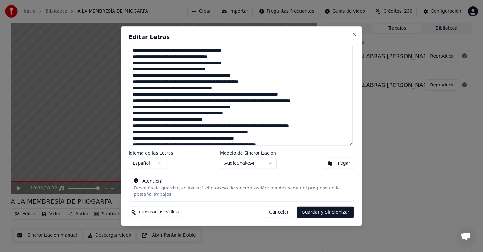
click at [238, 80] on textarea at bounding box center [241, 95] width 224 height 101
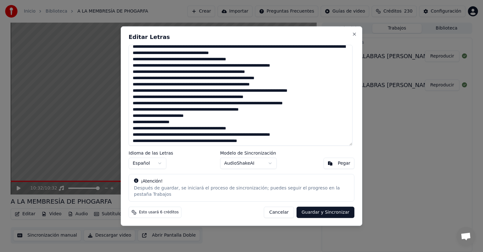
scroll to position [535, 0]
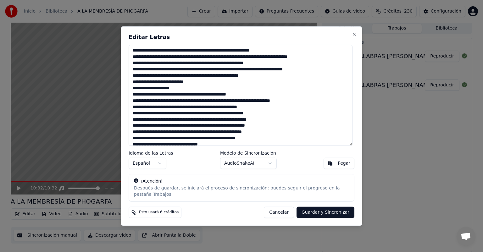
click at [269, 104] on textarea at bounding box center [241, 95] width 224 height 101
click at [218, 110] on textarea at bounding box center [241, 95] width 224 height 101
click at [198, 124] on textarea at bounding box center [241, 95] width 224 height 101
click at [153, 128] on textarea at bounding box center [241, 95] width 224 height 101
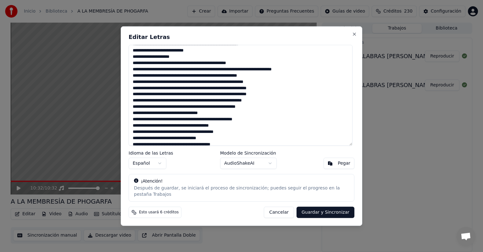
click at [239, 124] on textarea at bounding box center [241, 95] width 224 height 101
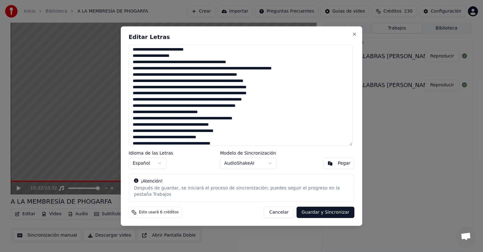
scroll to position [578, 0]
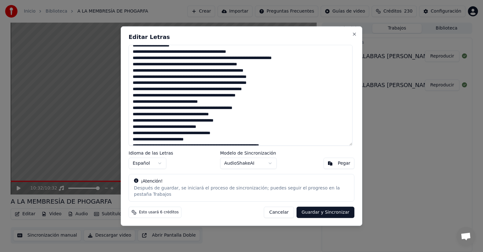
click at [214, 104] on textarea at bounding box center [241, 95] width 224 height 101
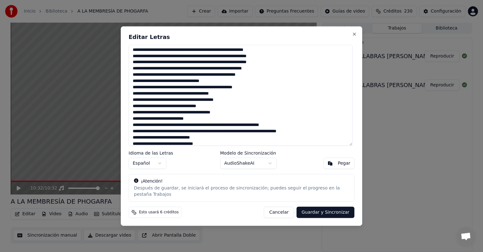
scroll to position [609, 0]
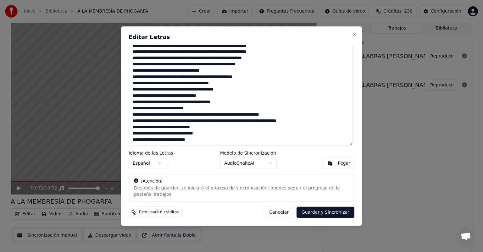
click at [234, 104] on textarea at bounding box center [241, 95] width 224 height 101
type textarea "**********"
click at [325, 211] on button "Guardar y Sincronizar" at bounding box center [326, 212] width 58 height 11
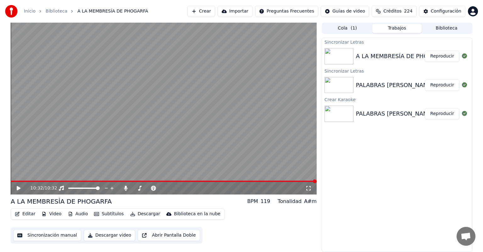
click at [104, 235] on button "Descargar video" at bounding box center [110, 235] width 52 height 11
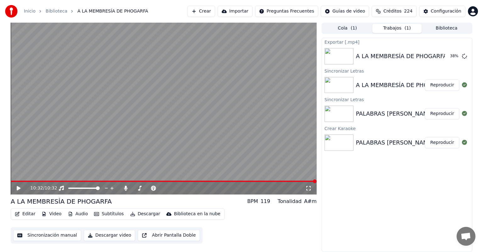
click at [88, 181] on video at bounding box center [164, 109] width 306 height 172
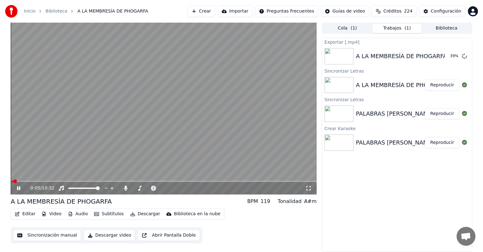
click at [198, 181] on video at bounding box center [164, 109] width 306 height 172
click at [198, 181] on span at bounding box center [164, 181] width 306 height 1
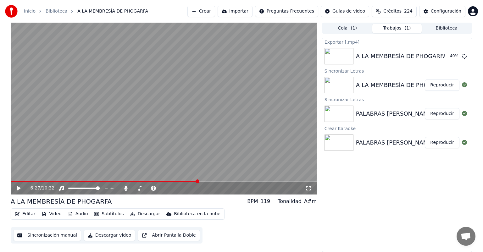
click at [235, 180] on video at bounding box center [164, 109] width 306 height 172
click at [244, 181] on span at bounding box center [164, 181] width 306 height 1
click at [255, 181] on span at bounding box center [164, 181] width 306 height 1
click at [279, 180] on video at bounding box center [164, 109] width 306 height 172
click at [284, 182] on span at bounding box center [164, 181] width 306 height 1
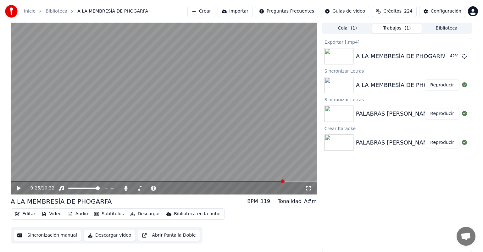
click at [290, 182] on span at bounding box center [164, 181] width 306 height 1
click at [301, 181] on video at bounding box center [164, 109] width 306 height 172
click at [297, 181] on span at bounding box center [164, 181] width 306 height 1
click at [449, 56] on button "Mostrar" at bounding box center [446, 56] width 28 height 11
